Goal: Navigation & Orientation: Understand site structure

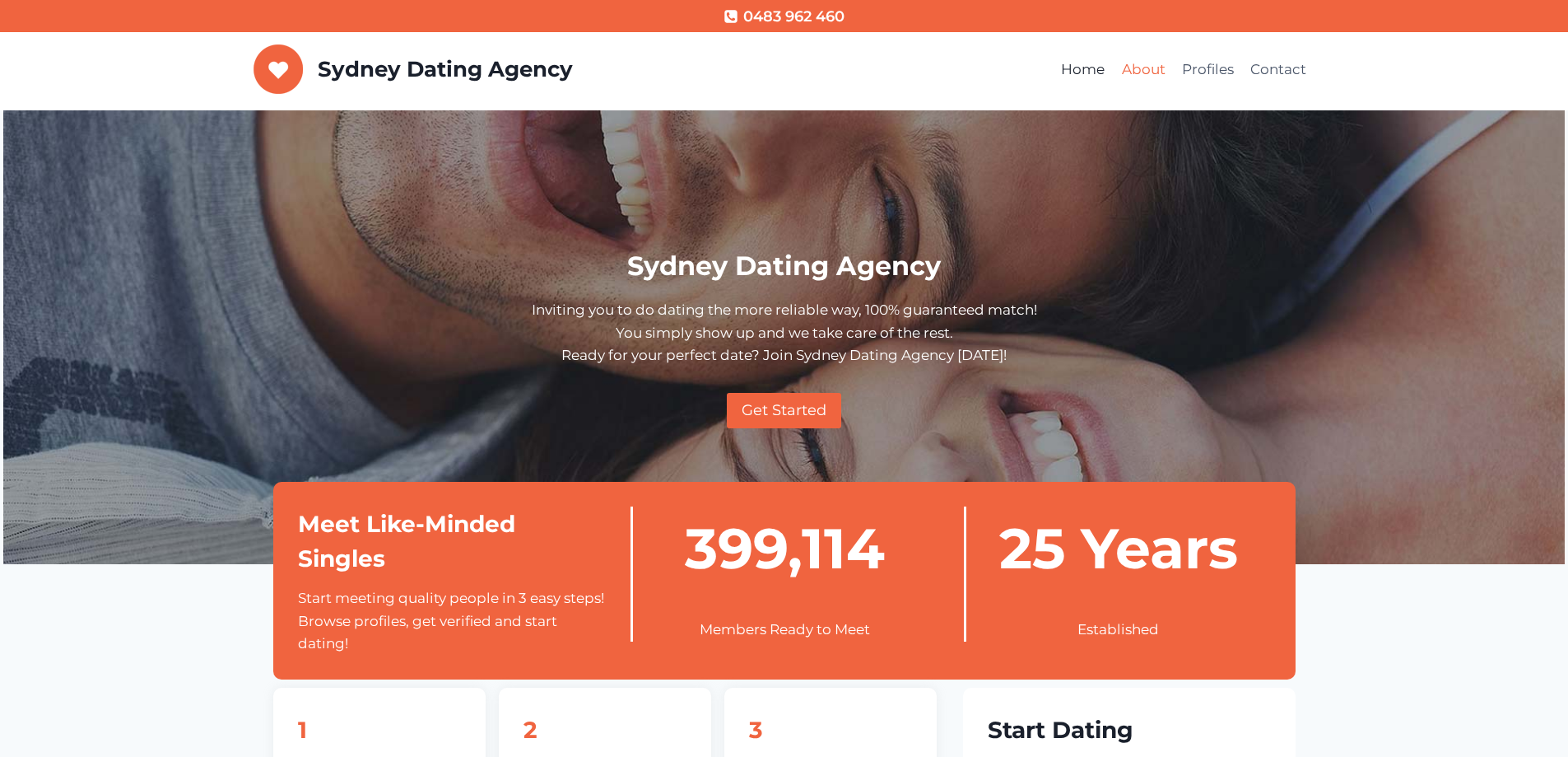
click at [1157, 73] on link "About" at bounding box center [1142, 70] width 60 height 39
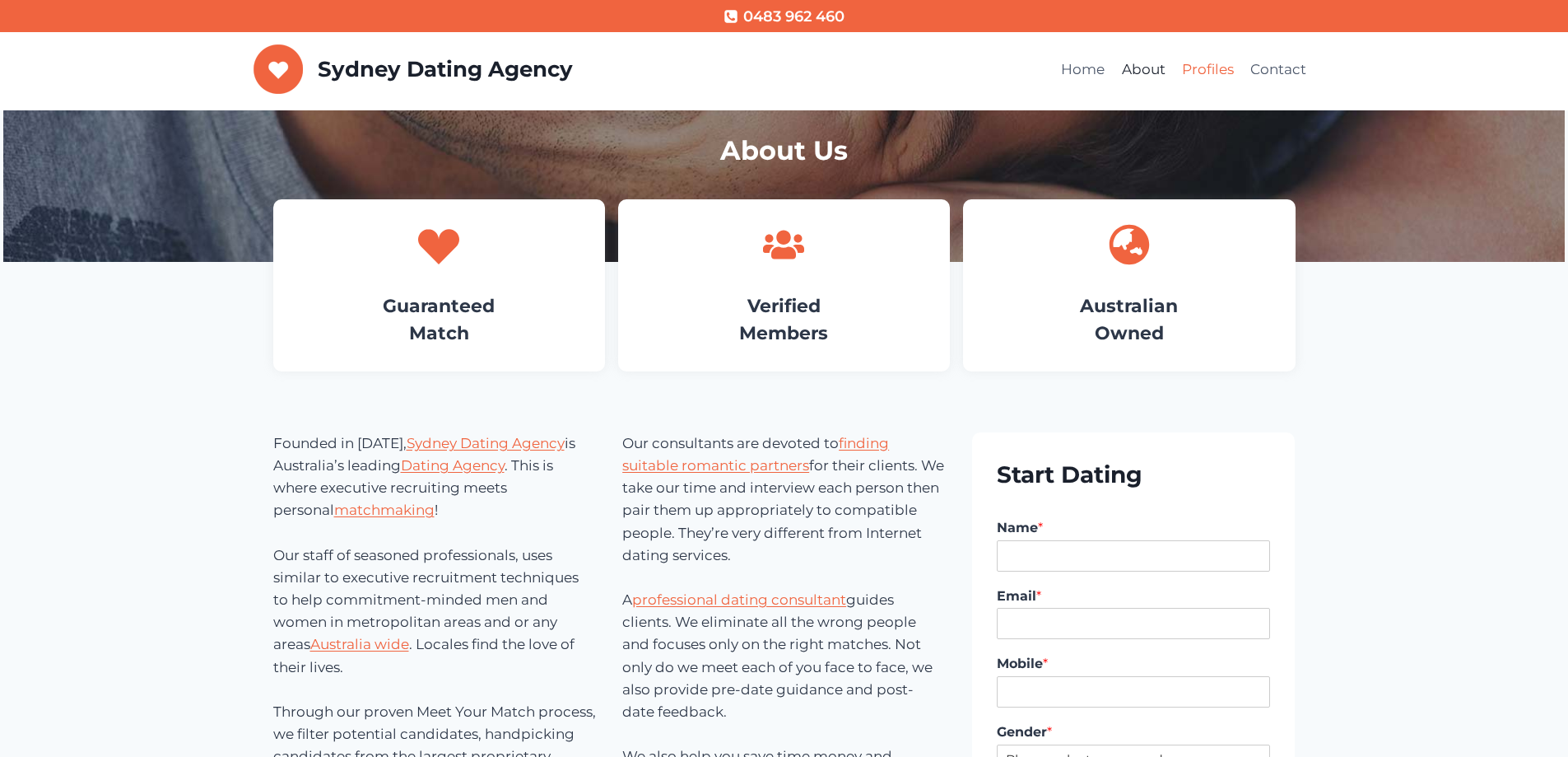
click at [1196, 67] on link "Profiles" at bounding box center [1207, 70] width 69 height 39
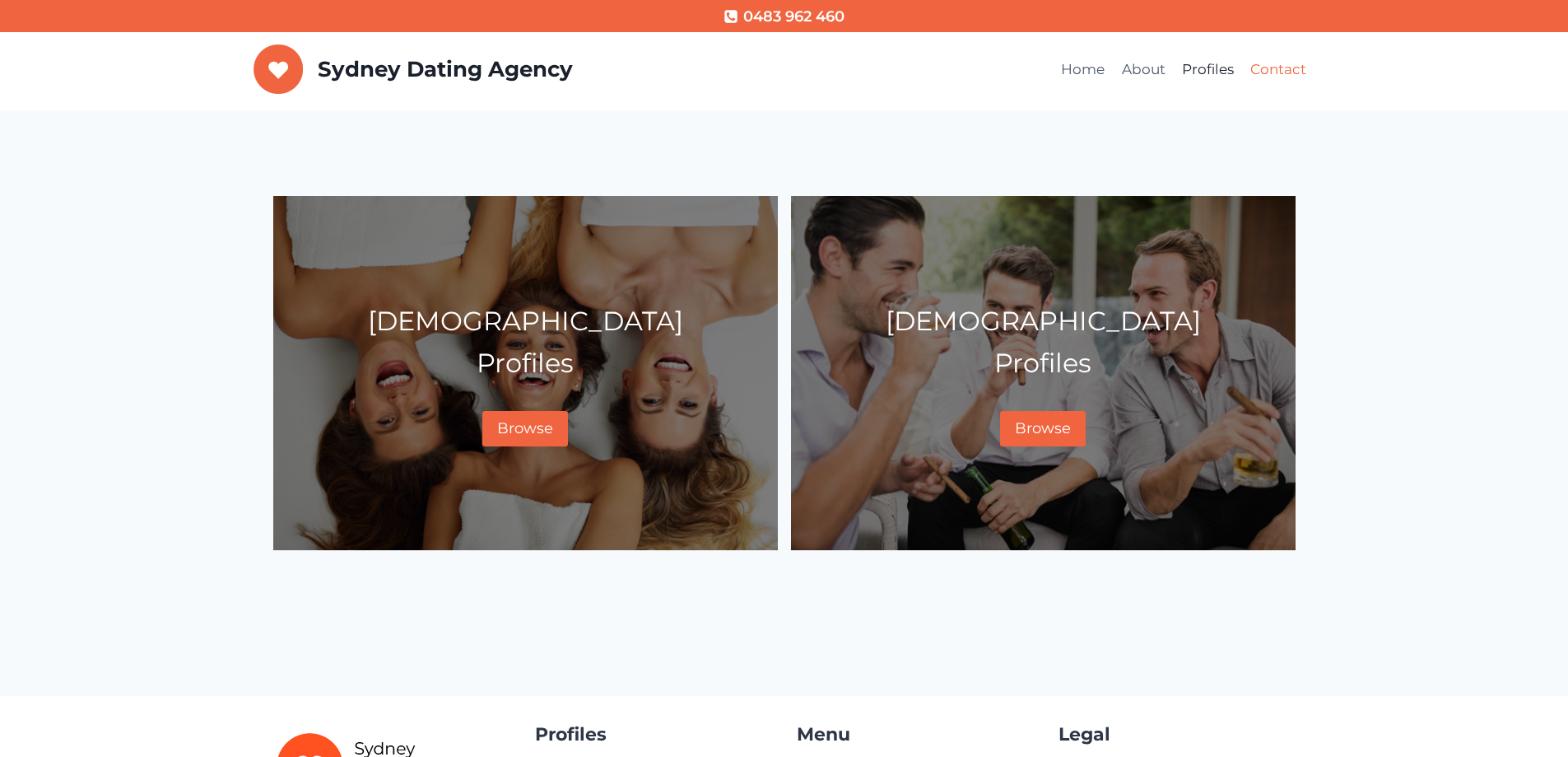
click at [1289, 74] on link "Contact" at bounding box center [1278, 70] width 72 height 39
